Goal: Check status

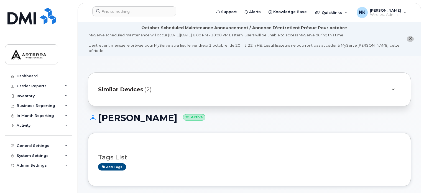
scroll to position [449, 0]
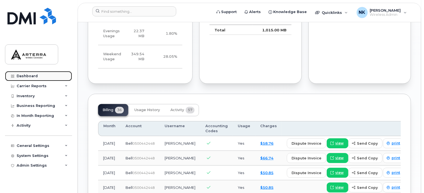
click at [29, 76] on div "Dashboard" at bounding box center [27, 76] width 21 height 4
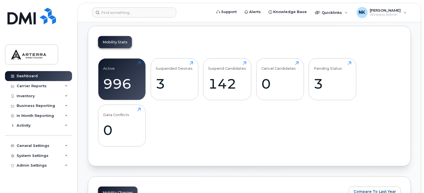
scroll to position [182, 0]
click at [211, 90] on div "142" at bounding box center [228, 83] width 38 height 16
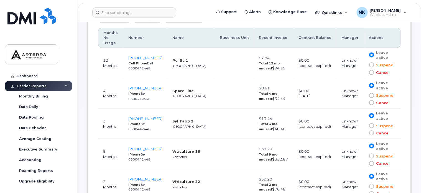
scroll to position [342, 0]
